Goal: Task Accomplishment & Management: Use online tool/utility

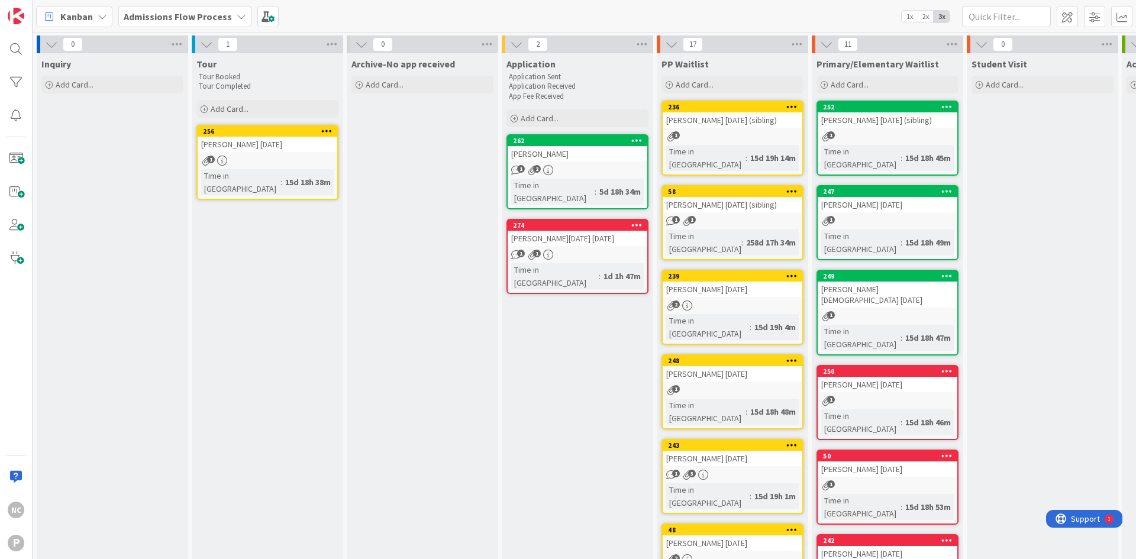
click at [173, 18] on b "Admissions Flow Process" at bounding box center [178, 17] width 108 height 12
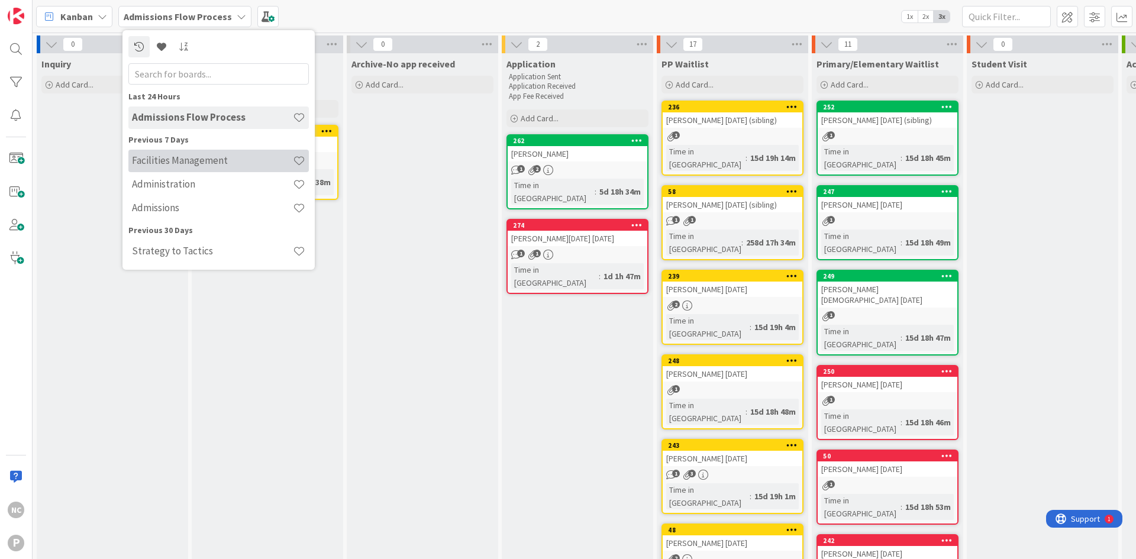
click at [181, 152] on div "Facilities Management" at bounding box center [218, 161] width 180 height 22
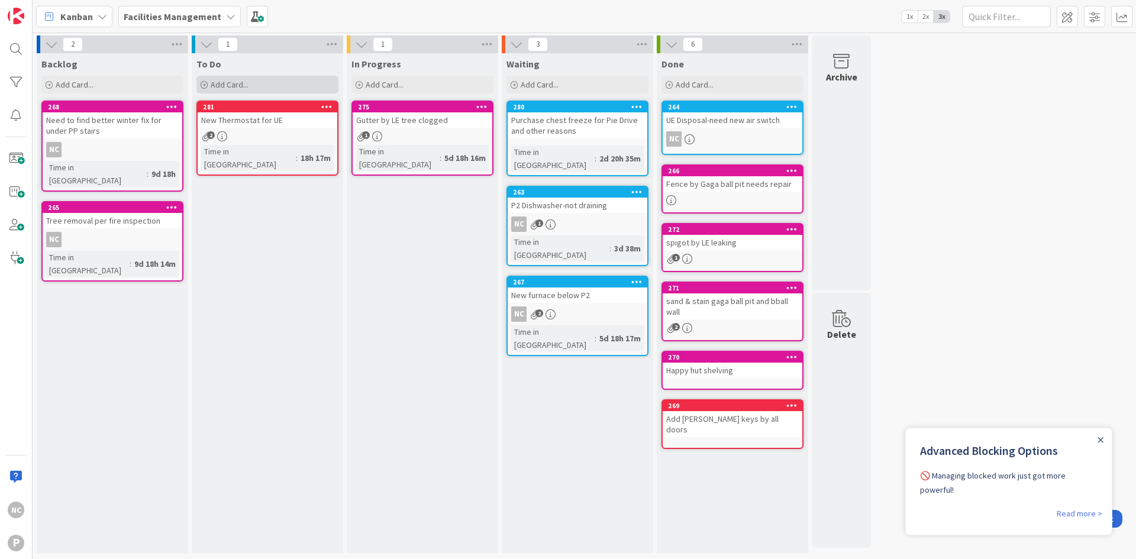
click at [226, 86] on span "Add Card..." at bounding box center [230, 84] width 38 height 11
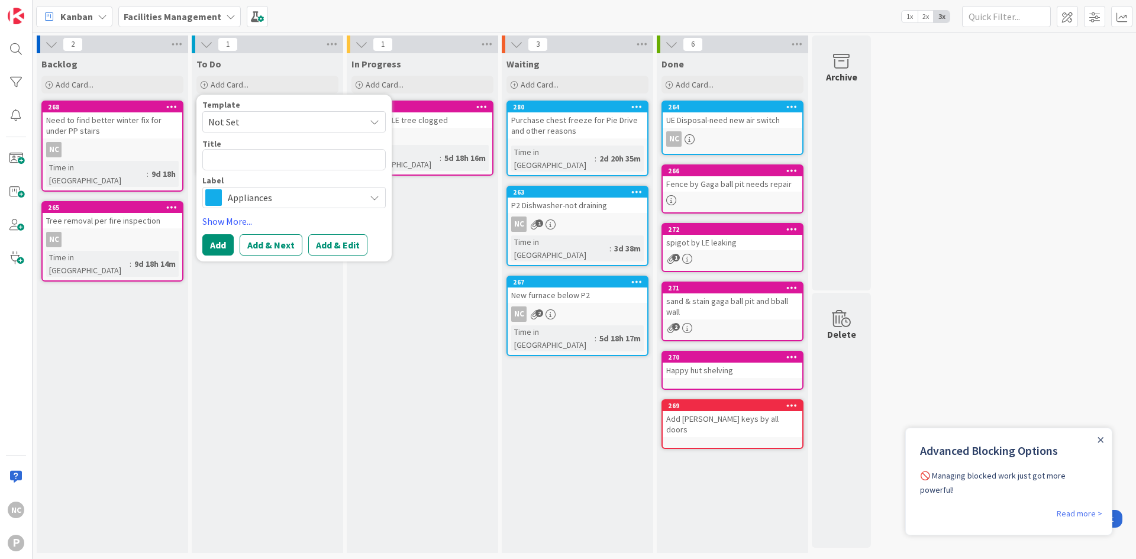
type textarea "x"
type textarea "H"
type textarea "x"
type textarea "He"
type textarea "x"
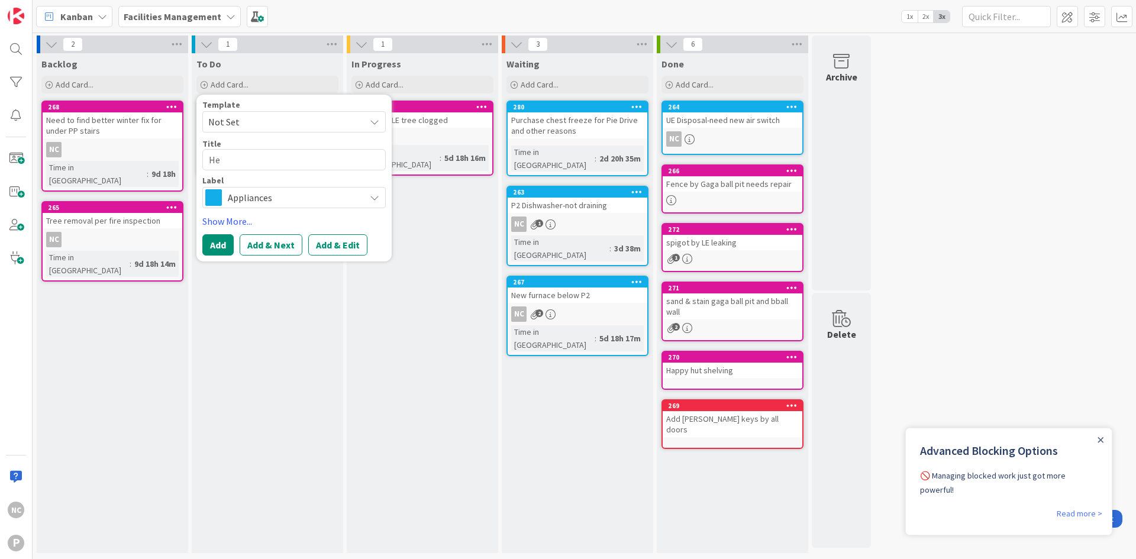
type textarea "Hea"
type textarea "x"
type textarea "Heat"
type textarea "x"
type textarea "Heat"
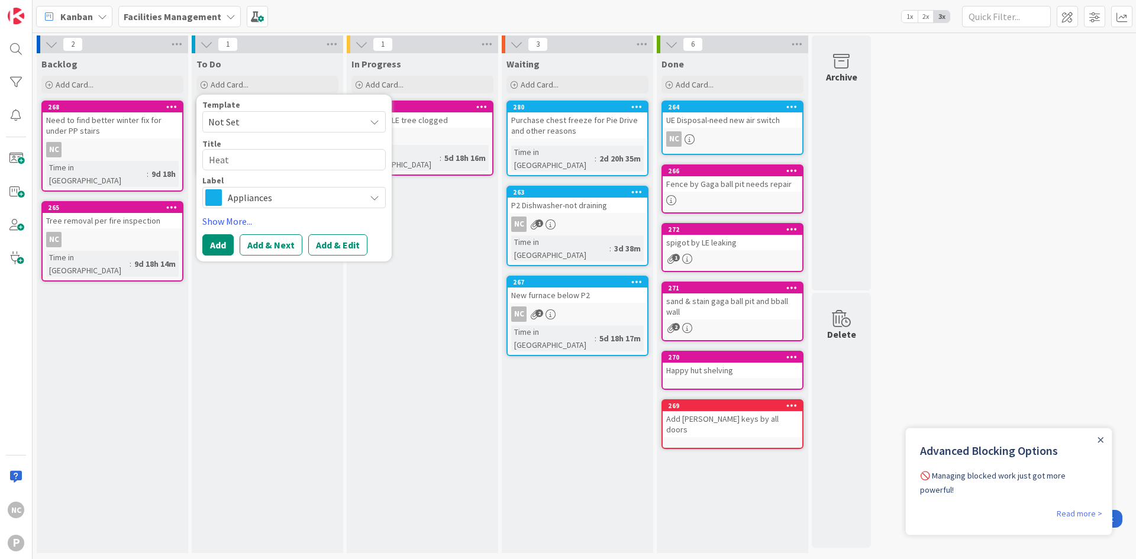
type textarea "x"
type textarea "Heat i"
type textarea "x"
type textarea "Heat in"
type textarea "x"
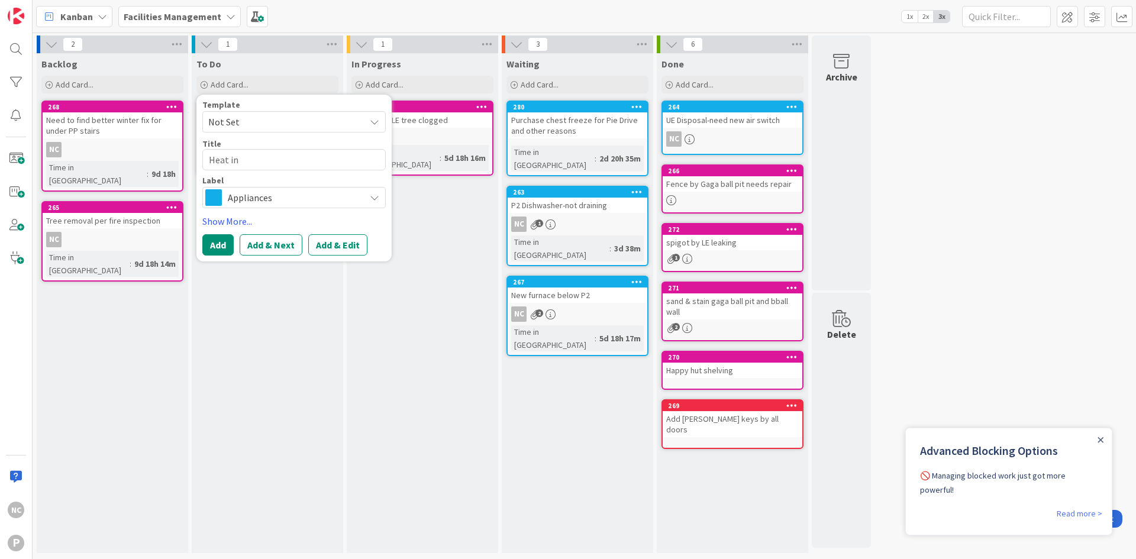
type textarea "Heat in"
type textarea "x"
type textarea "Heat in M"
type textarea "x"
type textarea "Heat in Mo"
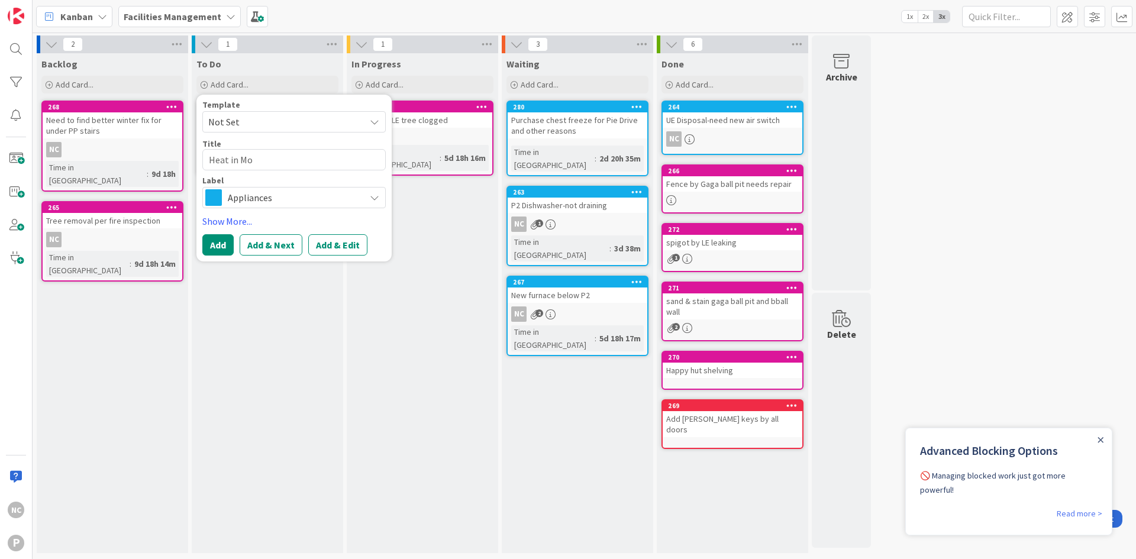
type textarea "x"
type textarea "Heat in Mol"
type textarea "x"
type textarea "Heat in Moll"
type textarea "x"
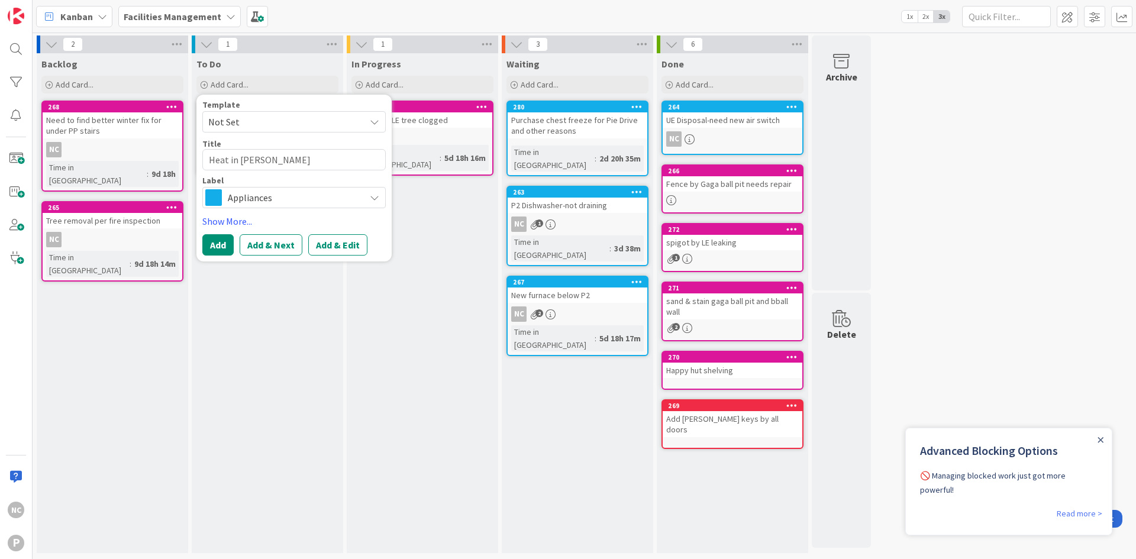
type textarea "Heat in Molly"
type textarea "x"
type textarea "Heat in Molly'"
type textarea "x"
type textarea "Heat in Molly's"
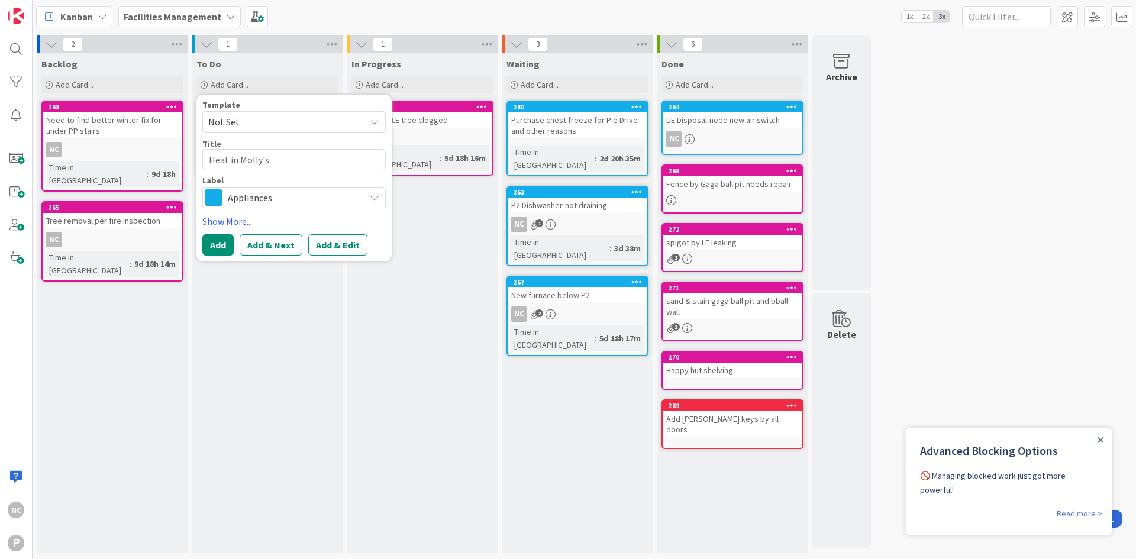
type textarea "x"
type textarea "Heat in Molly's"
type textarea "x"
type textarea "Heat in Molly's o"
type textarea "x"
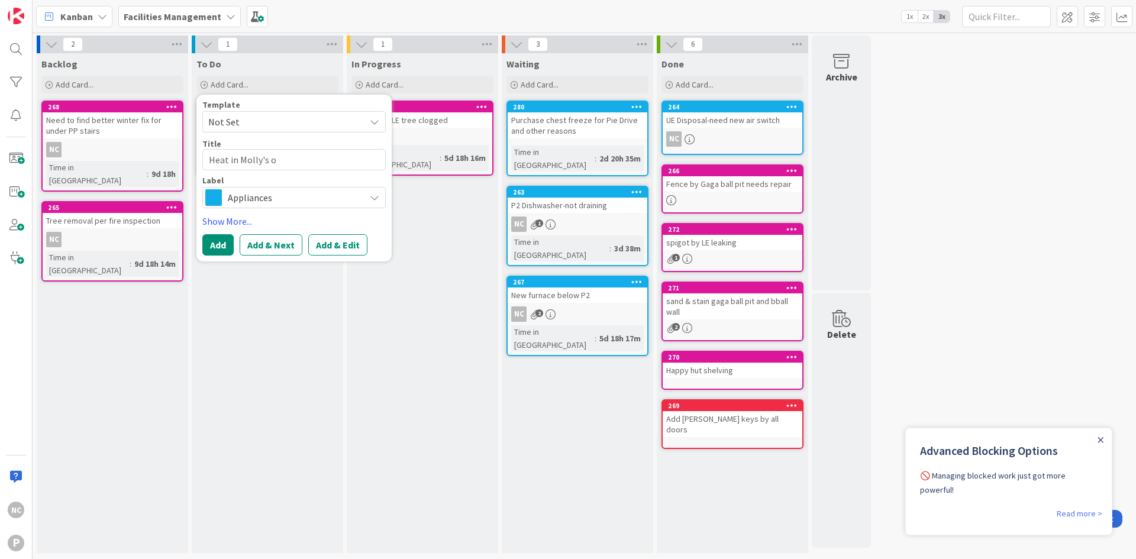
type textarea "Heat in Molly's of"
type textarea "x"
type textarea "Heat in Molly's off"
type textarea "x"
type textarea "Heat in Molly's offi"
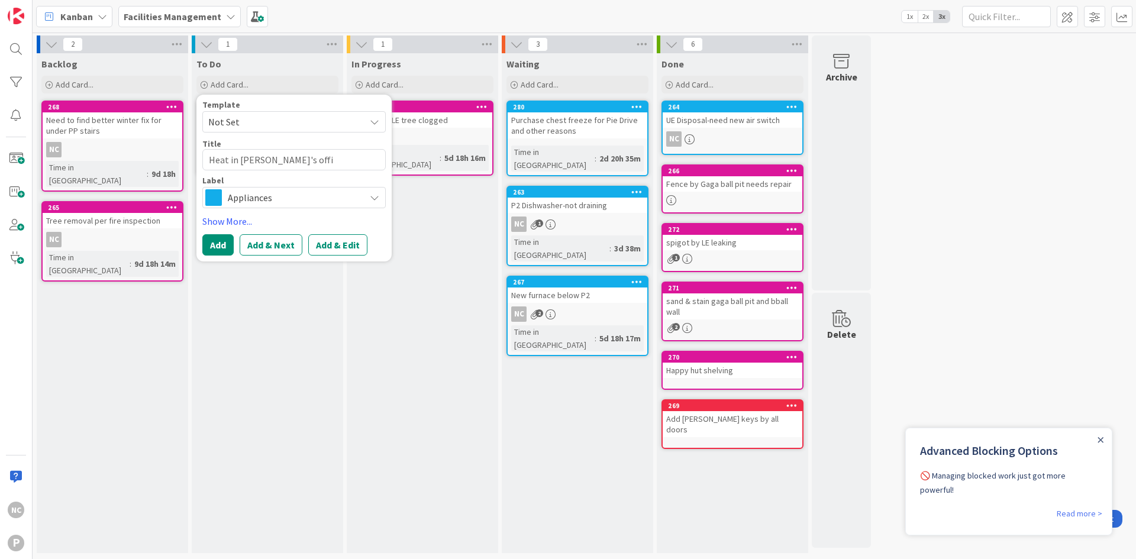
type textarea "x"
type textarea "Heat in Molly's offic"
type textarea "x"
type textarea "Heat in Molly's office"
type textarea "x"
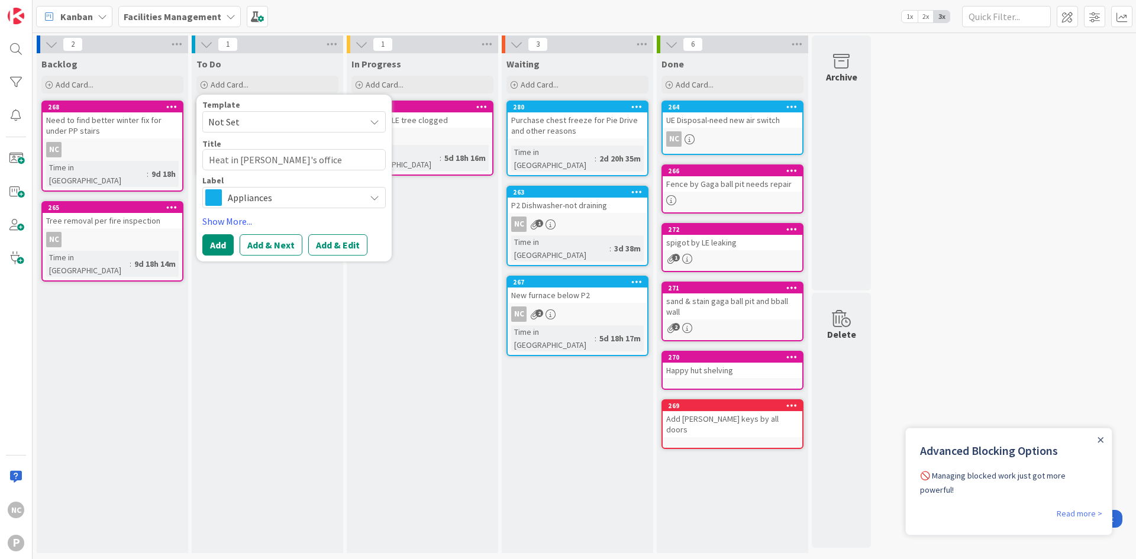
type textarea "Heat in Molly's office"
type textarea "x"
type textarea "Heat in Molly's office n"
type textarea "x"
type textarea "Heat in Molly's office no"
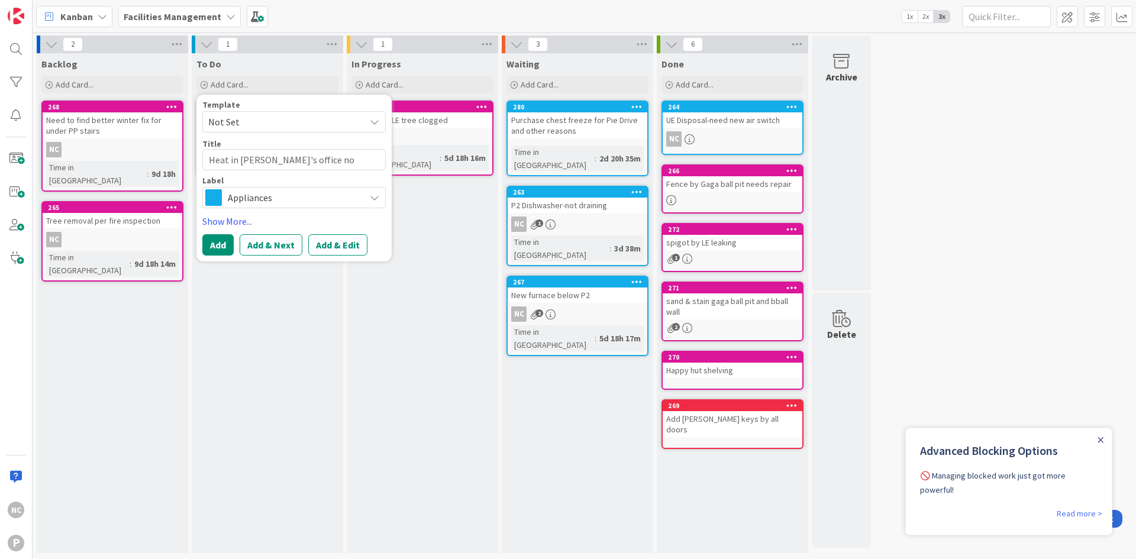
type textarea "x"
type textarea "Heat in Molly's office not"
type textarea "x"
type textarea "Heat in Molly's office not"
type textarea "x"
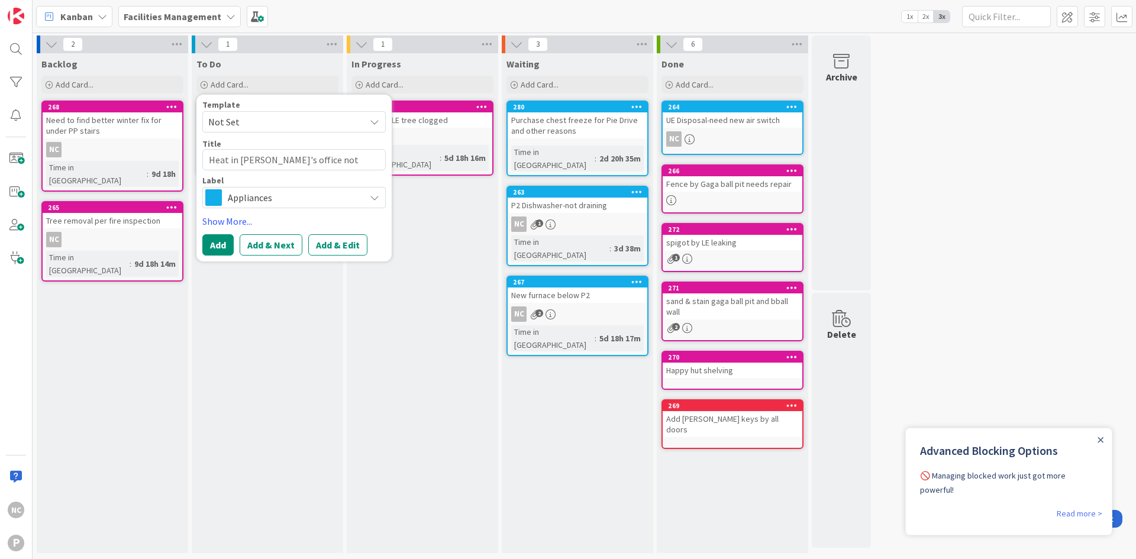
type textarea "Heat in Molly's office not w"
type textarea "x"
type textarea "Heat in Molly's office not wo"
type textarea "x"
type textarea "Heat in Molly's office not wor"
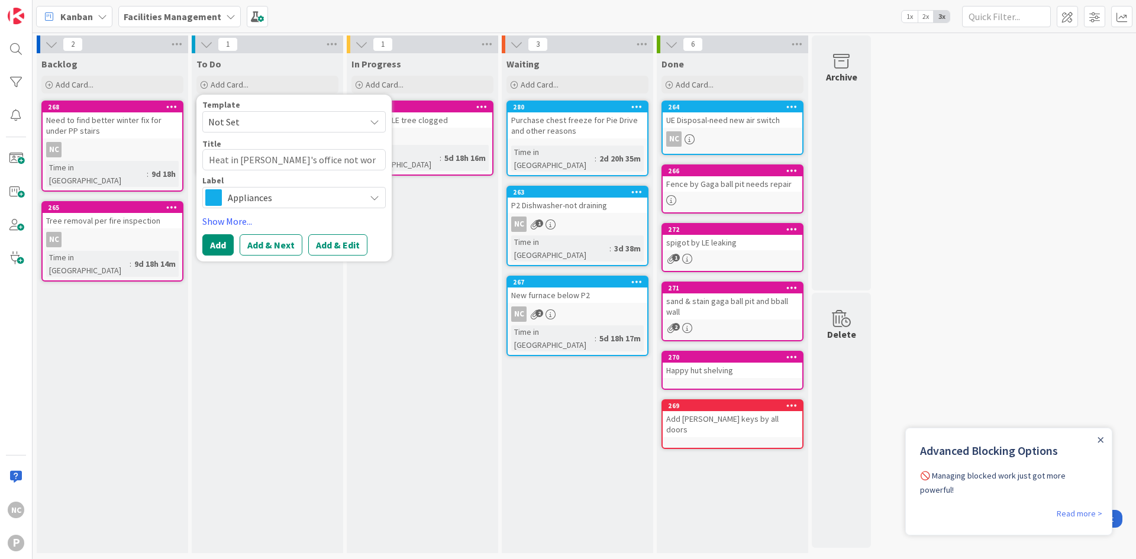
type textarea "x"
type textarea "Heat in Molly's office not work"
type textarea "x"
type textarea "Heat in Molly's office not worki"
type textarea "x"
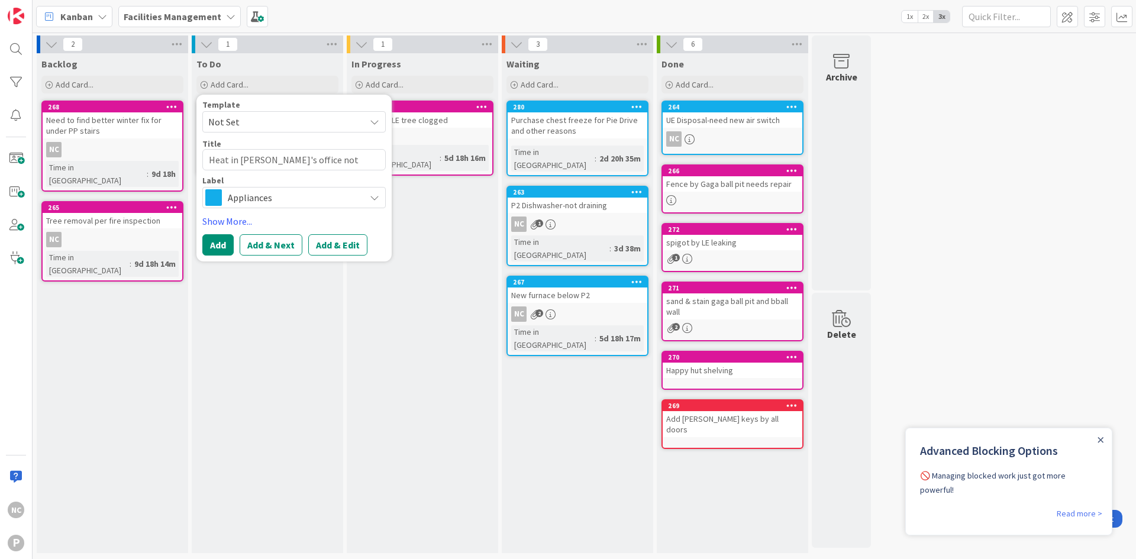
type textarea "Heat in Molly's office not workin"
type textarea "x"
type textarea "Heat in Molly's office not working"
click at [277, 201] on span "Appliances" at bounding box center [293, 197] width 131 height 17
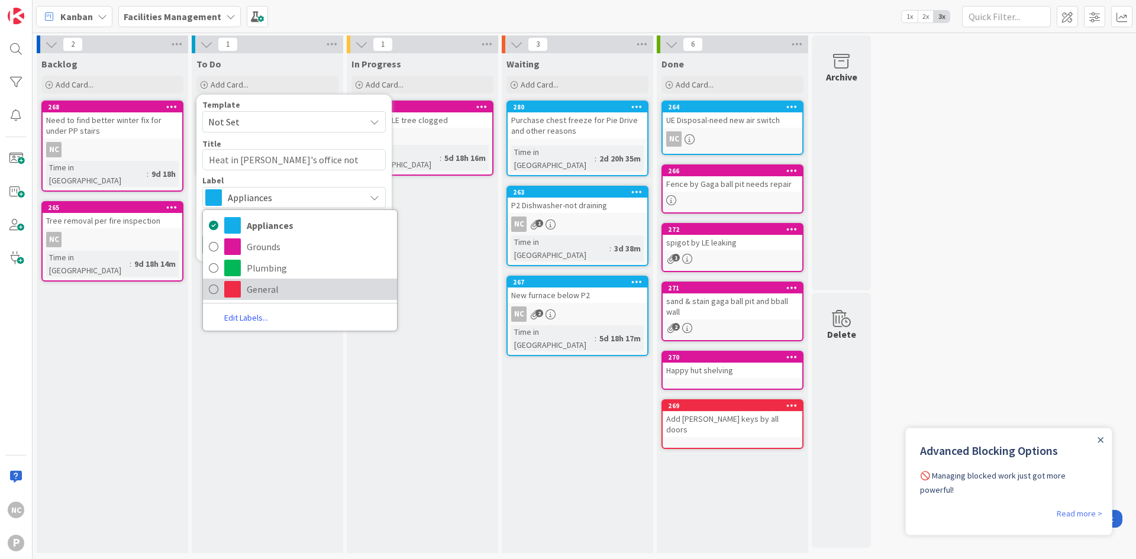
drag, startPoint x: 260, startPoint y: 305, endPoint x: 255, endPoint y: 290, distance: 15.0
click at [260, 305] on div "Appliances Grounds Plumbing General Edit Labels..." at bounding box center [299, 270] width 195 height 122
click at [255, 290] on span "General" at bounding box center [319, 289] width 144 height 18
type textarea "x"
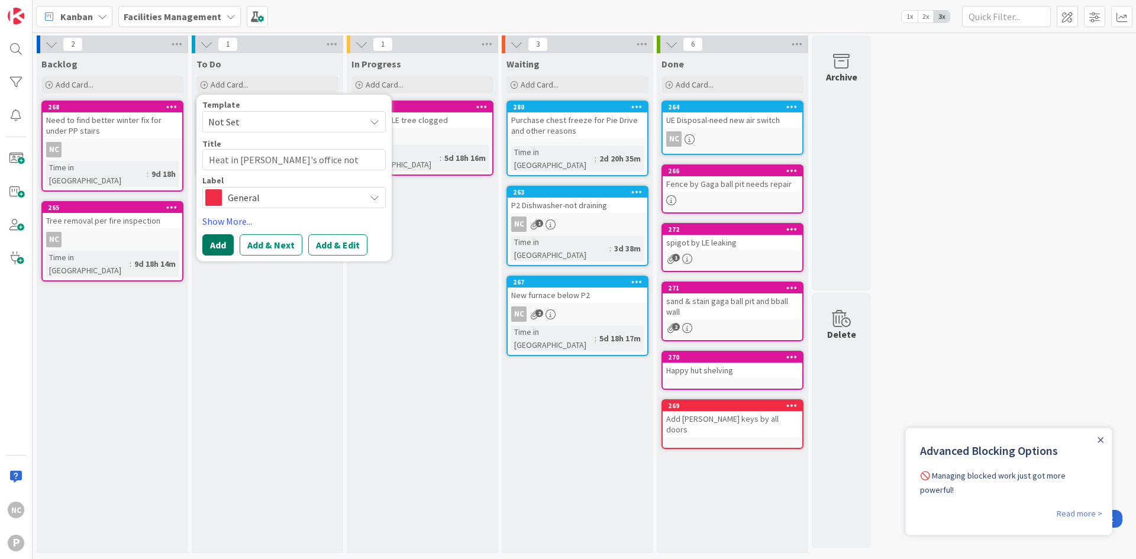
click at [207, 244] on button "Add" at bounding box center [217, 244] width 31 height 21
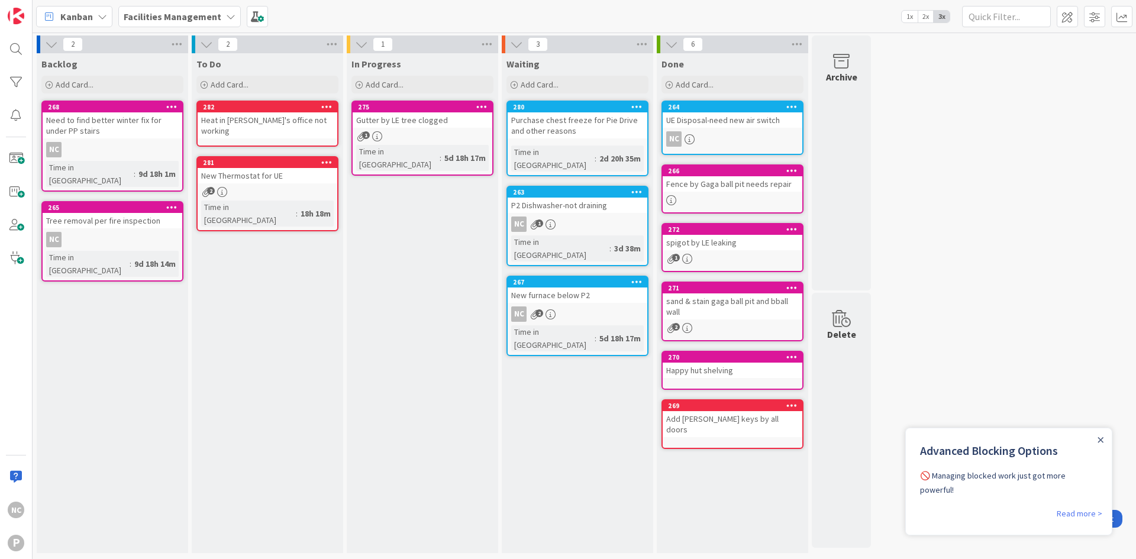
click at [274, 114] on div "Heat in Molly's office not working" at bounding box center [268, 125] width 140 height 26
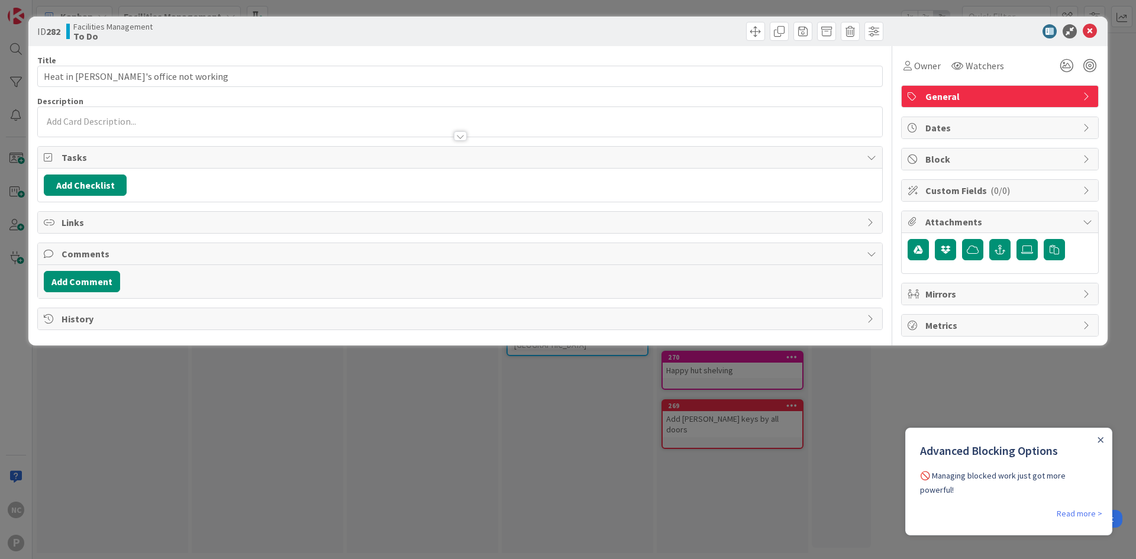
click at [172, 117] on p at bounding box center [460, 122] width 832 height 14
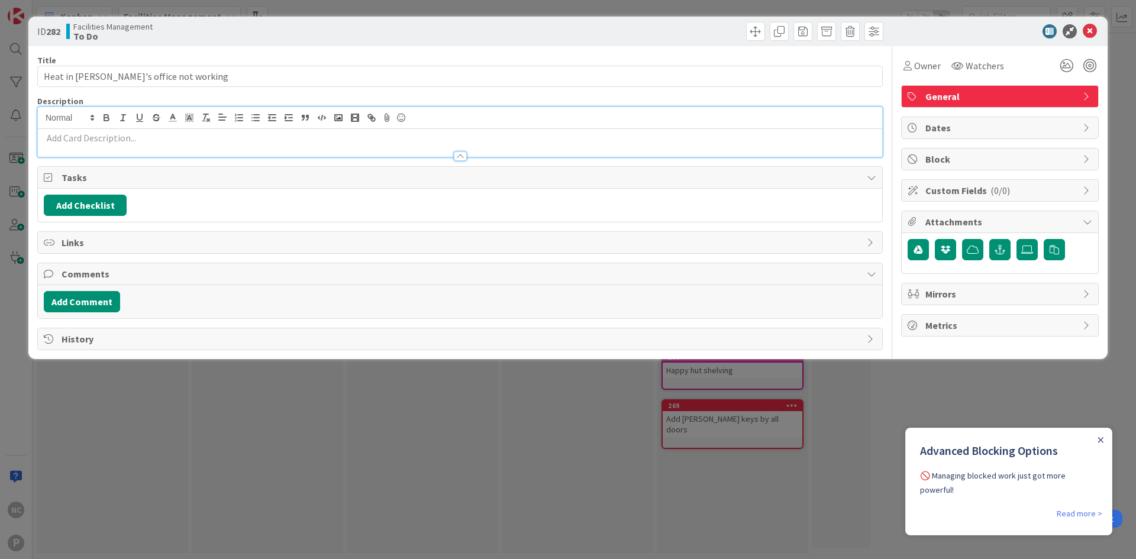
click at [189, 136] on p at bounding box center [460, 138] width 832 height 14
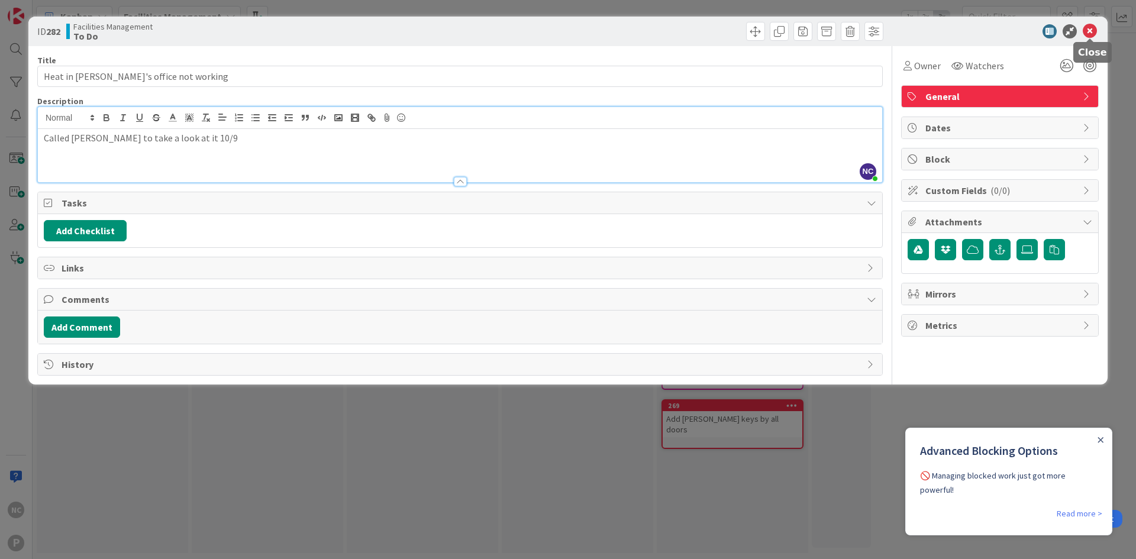
click at [1095, 28] on icon at bounding box center [1089, 31] width 14 height 14
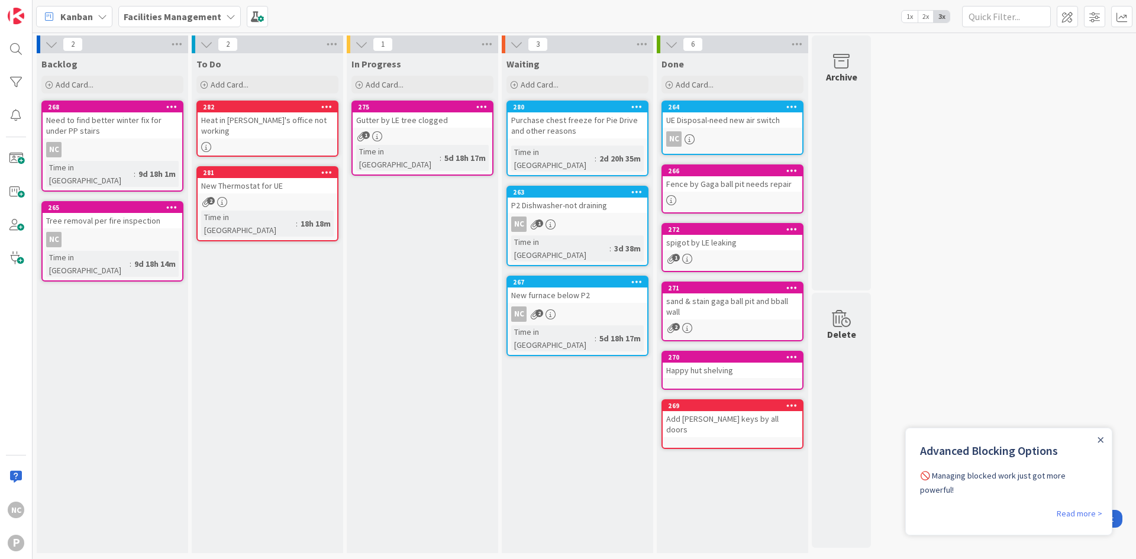
click at [248, 178] on div "New Thermostat for UE" at bounding box center [268, 185] width 140 height 15
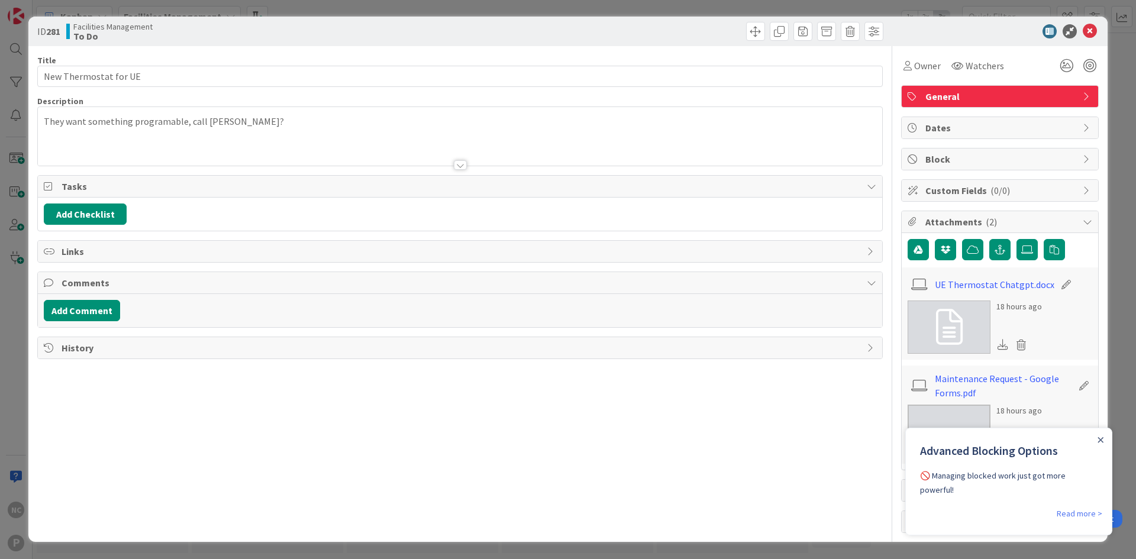
click at [269, 124] on p "They want something programable, call Thorton?" at bounding box center [460, 122] width 832 height 14
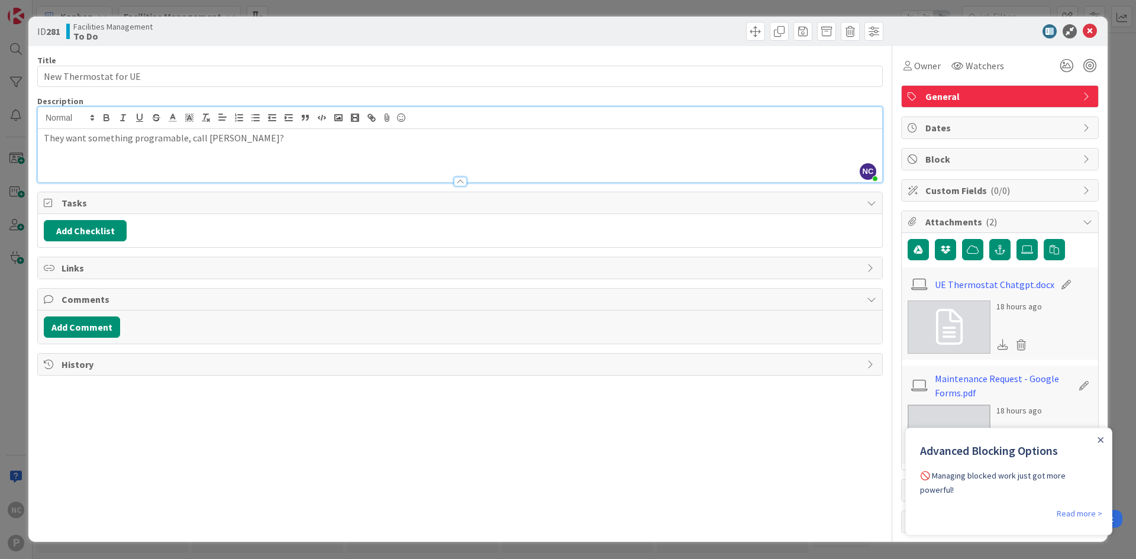
click at [257, 144] on p "They want something programable, call Thorton?" at bounding box center [460, 138] width 832 height 14
drag, startPoint x: 257, startPoint y: 144, endPoint x: 182, endPoint y: 141, distance: 75.2
click at [182, 141] on p "They want something programable, call Thorton?" at bounding box center [460, 138] width 832 height 14
click at [1091, 33] on icon at bounding box center [1089, 31] width 14 height 14
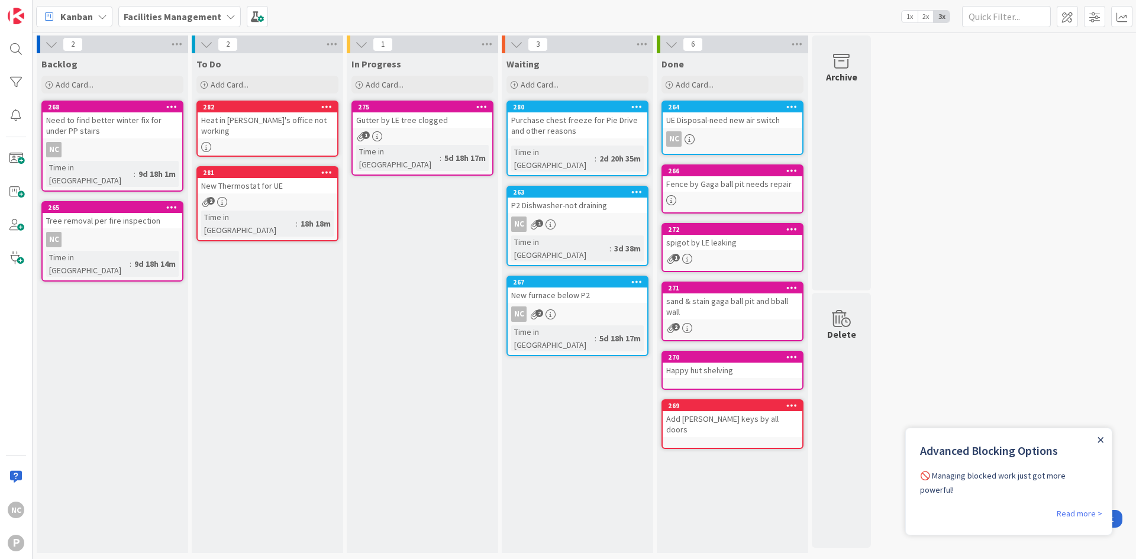
click at [1097, 441] on icon "Close Announcement" at bounding box center [1100, 440] width 6 height 6
